Goal: Task Accomplishment & Management: Manage account settings

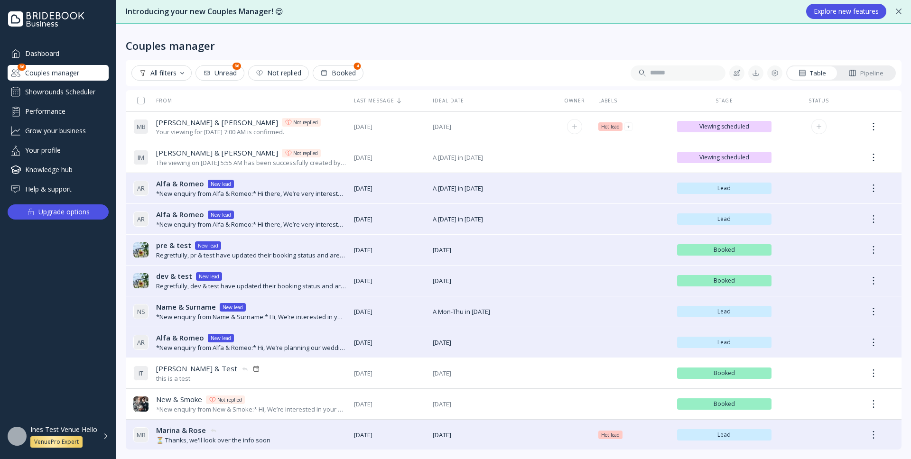
click at [221, 134] on div "Your viewing for [DATE] 7:00 AM is confirmed." at bounding box center [238, 132] width 165 height 9
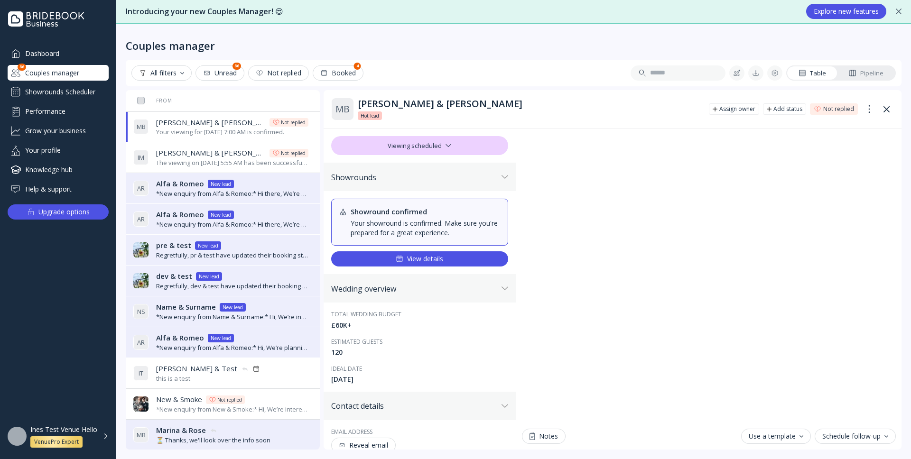
click at [81, 94] on div "Showrounds Scheduler" at bounding box center [58, 91] width 101 height 15
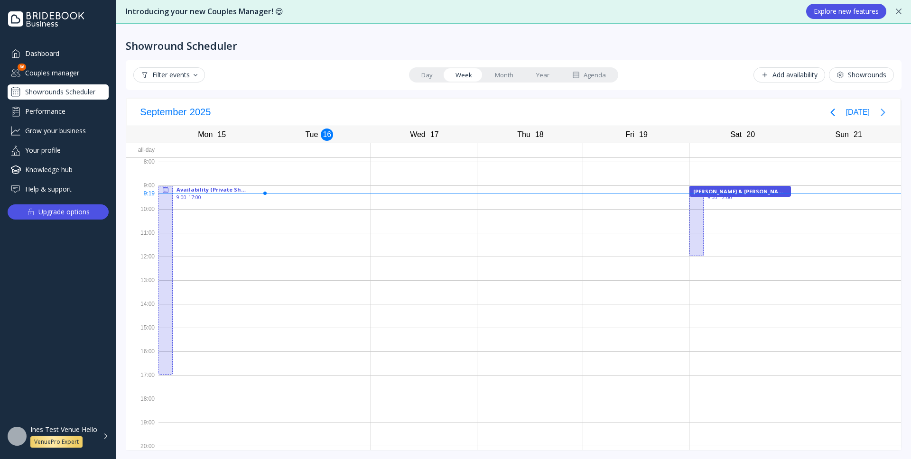
click at [883, 114] on icon "Next page" at bounding box center [883, 113] width 4 height 8
click at [835, 113] on icon "Previous page" at bounding box center [832, 113] width 4 height 8
click at [79, 73] on div "Couples manager" at bounding box center [58, 73] width 101 height 16
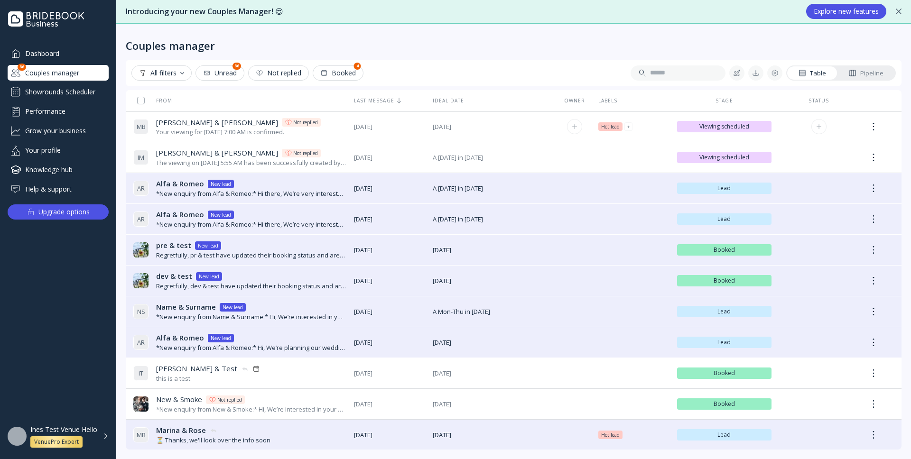
click at [234, 128] on div "Your viewing for [DATE] 7:00 AM is confirmed." at bounding box center [238, 132] width 165 height 9
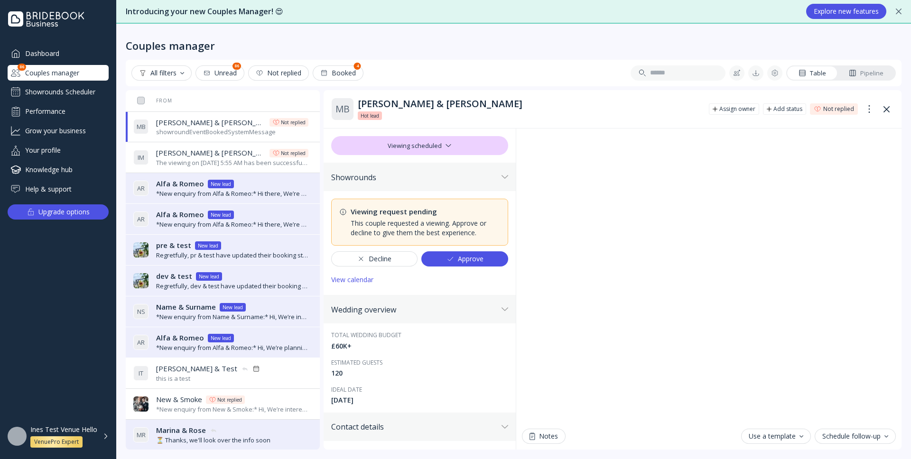
click at [482, 261] on div "Approve" at bounding box center [465, 259] width 37 height 8
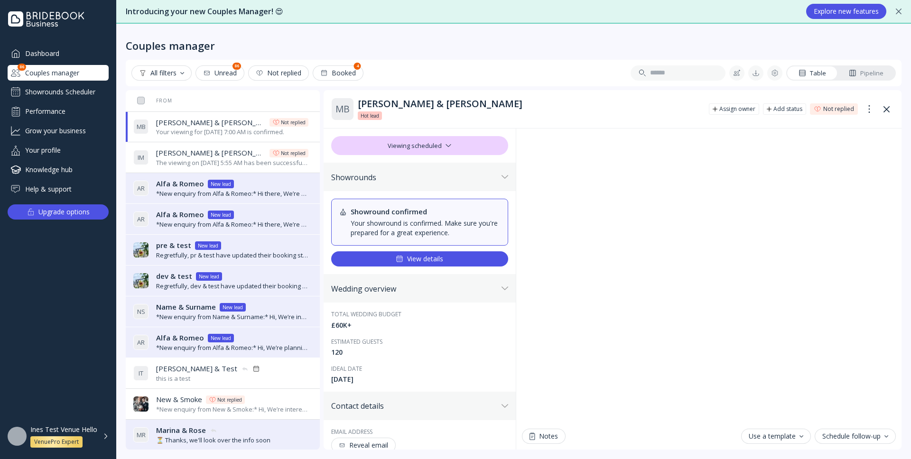
click at [77, 92] on div "Showrounds Scheduler" at bounding box center [58, 91] width 101 height 15
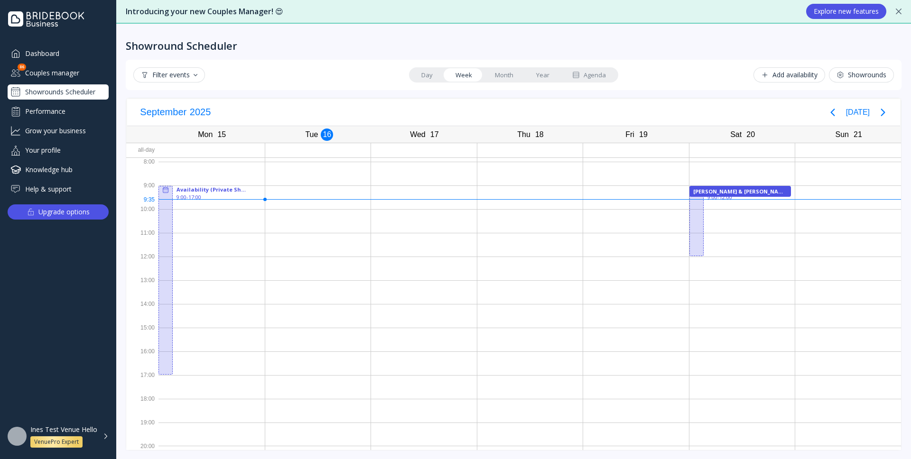
click at [601, 74] on div "Agenda" at bounding box center [589, 75] width 34 height 9
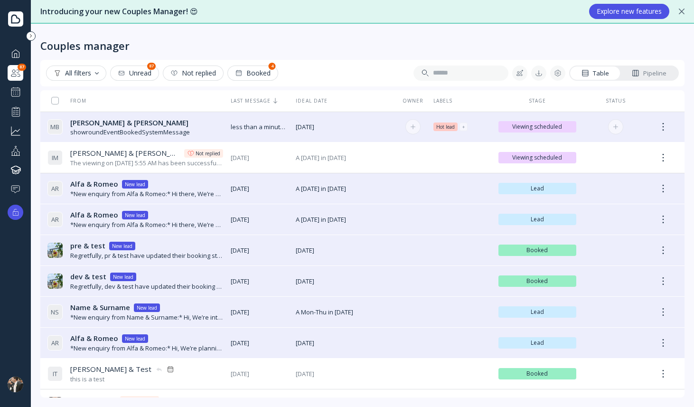
click at [175, 124] on div "Maria & Bernardo Maria & Bernardo" at bounding box center [130, 123] width 120 height 10
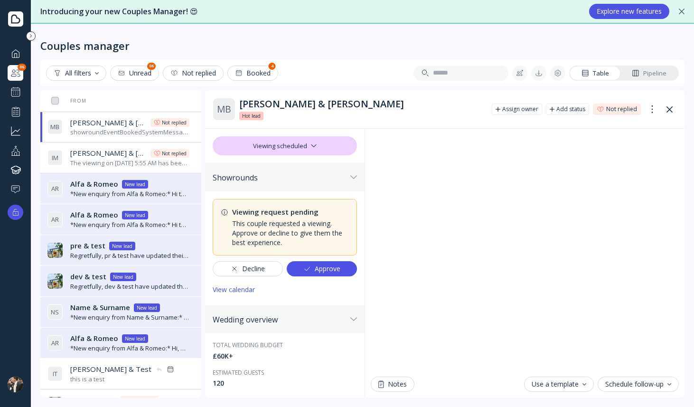
click at [339, 270] on div "Approve" at bounding box center [321, 269] width 37 height 8
